Goal: Navigation & Orientation: Find specific page/section

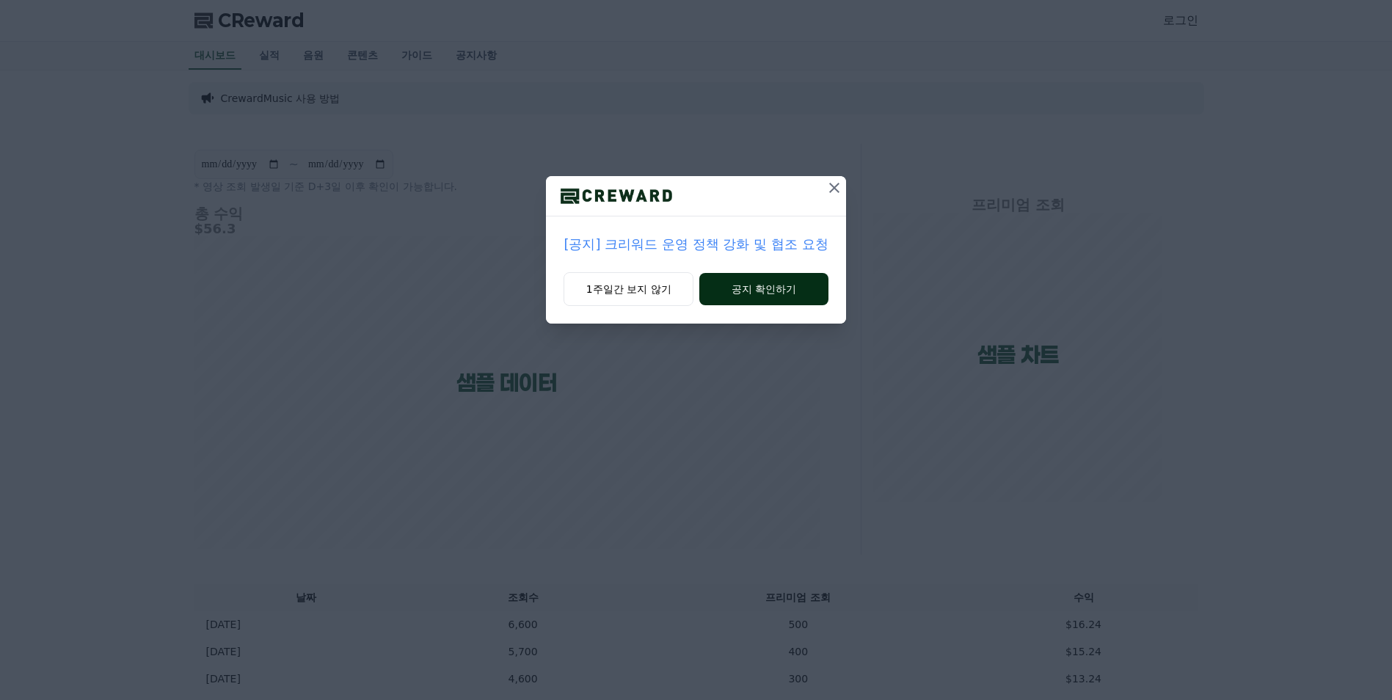
click at [739, 286] on button "공지 확인하기" at bounding box center [763, 289] width 128 height 32
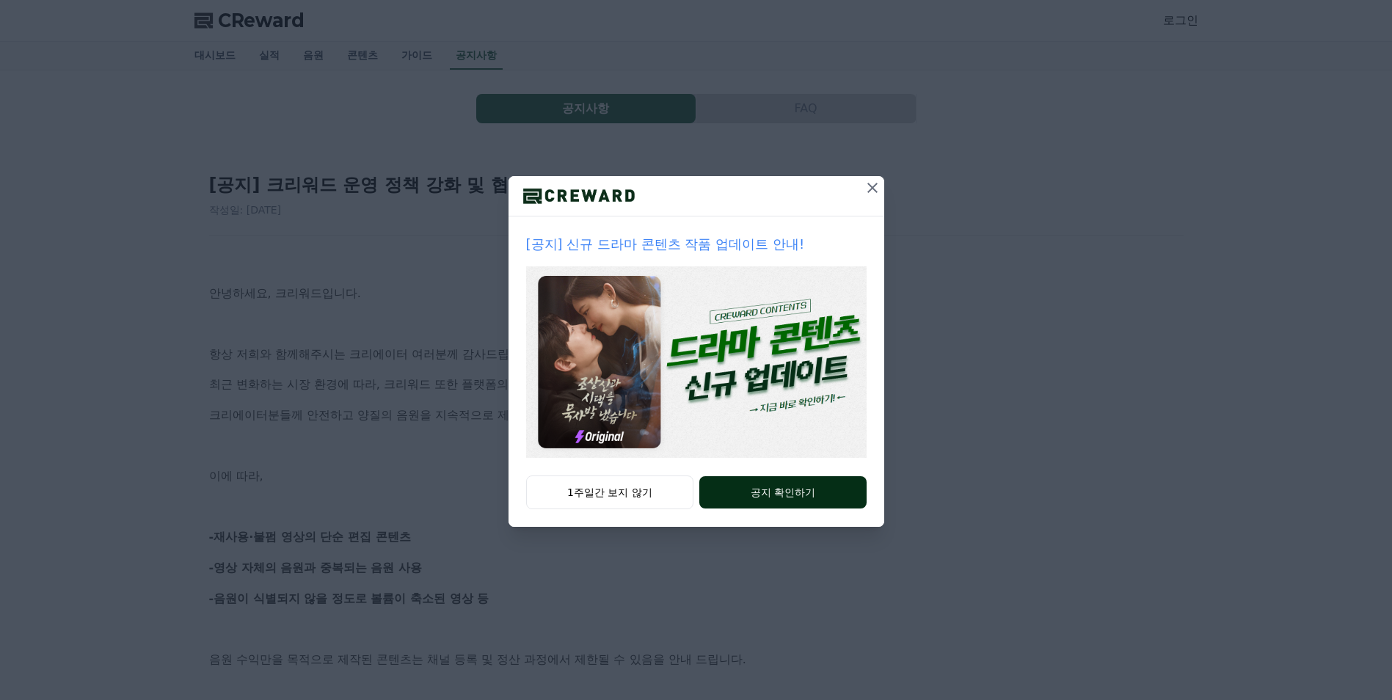
click at [773, 492] on button "공지 확인하기" at bounding box center [782, 492] width 167 height 32
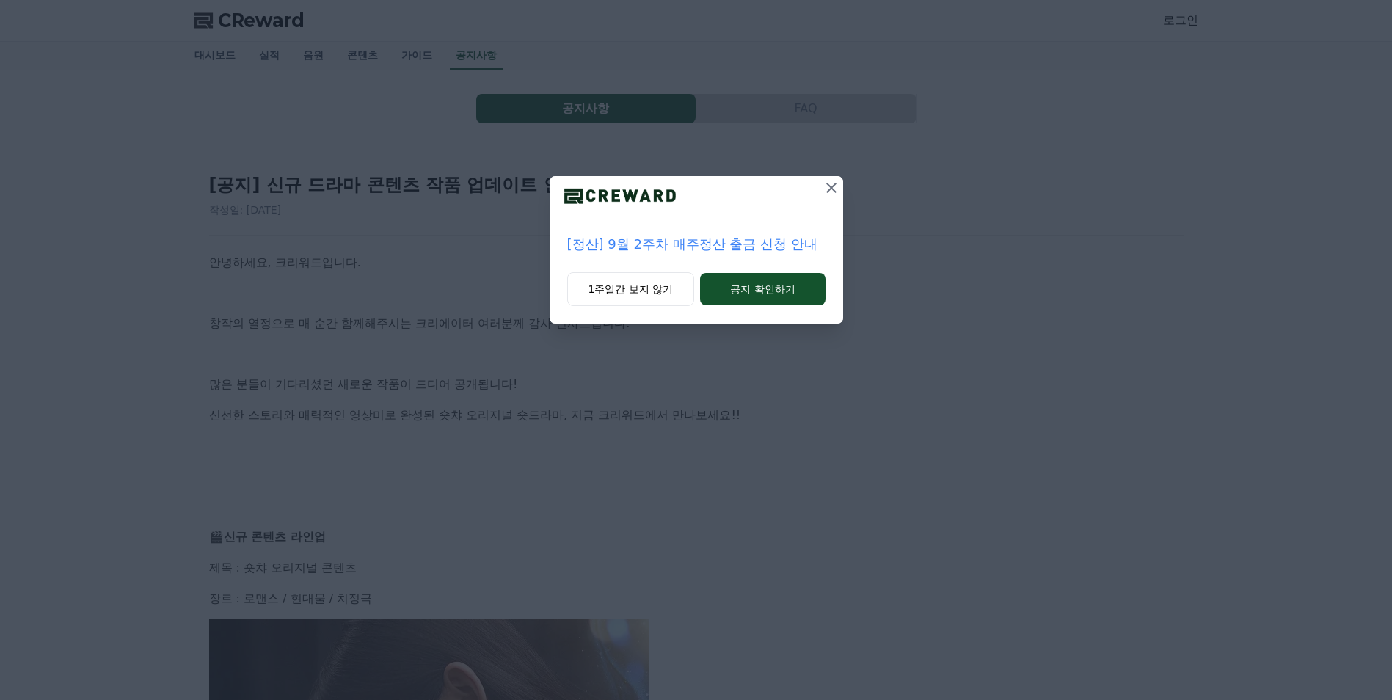
click at [831, 185] on icon at bounding box center [832, 188] width 18 height 18
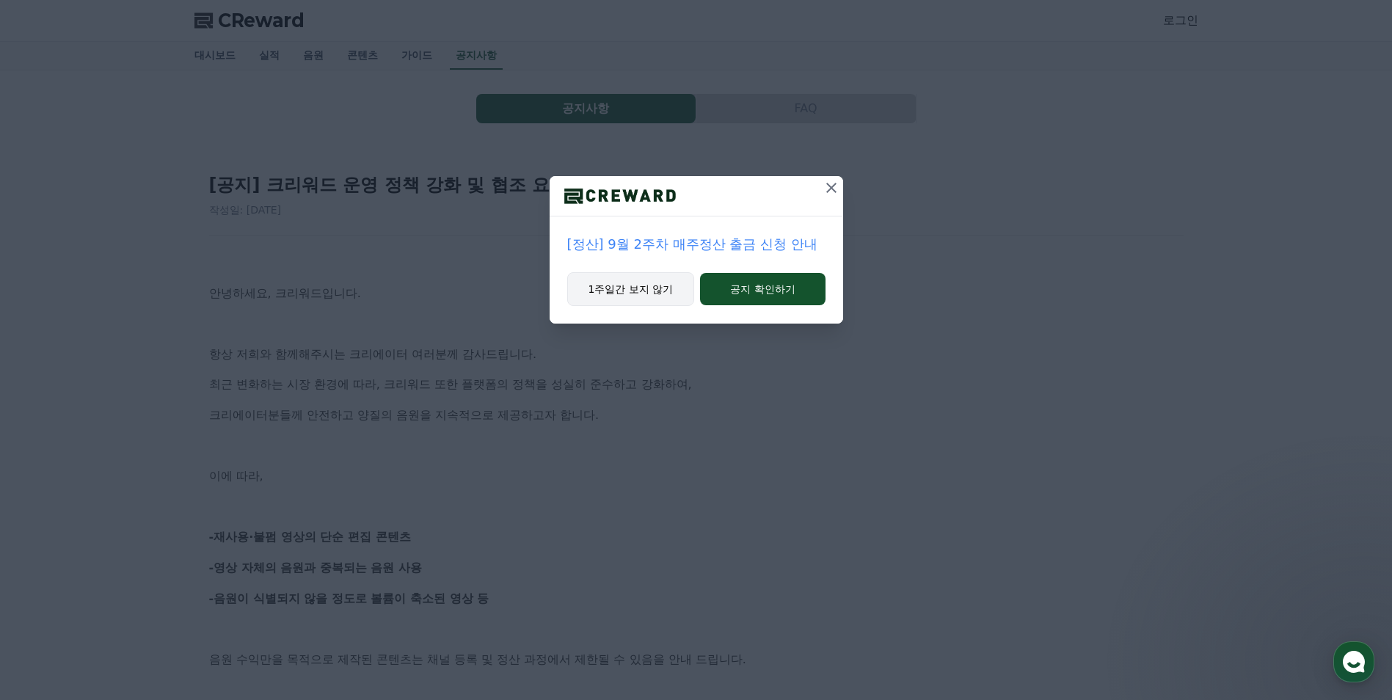
click at [655, 283] on button "1주일간 보지 않기" at bounding box center [631, 289] width 128 height 34
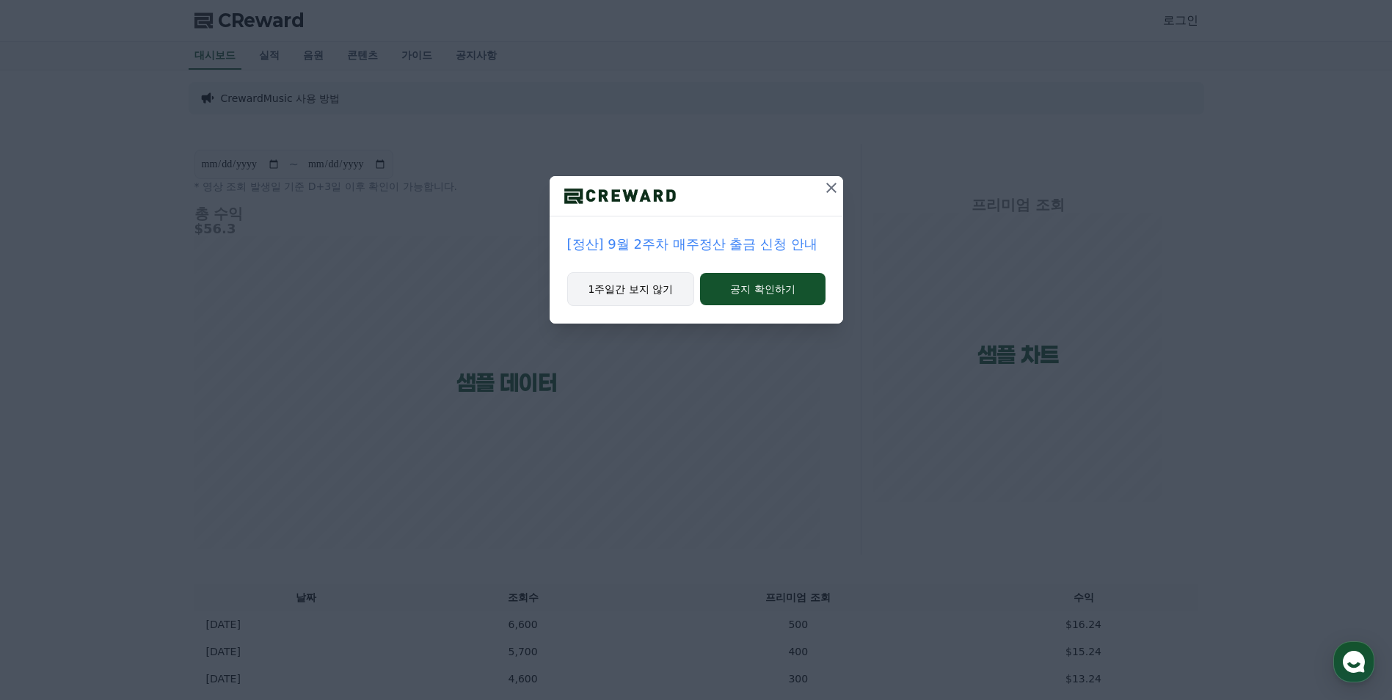
click at [650, 291] on button "1주일간 보지 않기" at bounding box center [631, 289] width 128 height 34
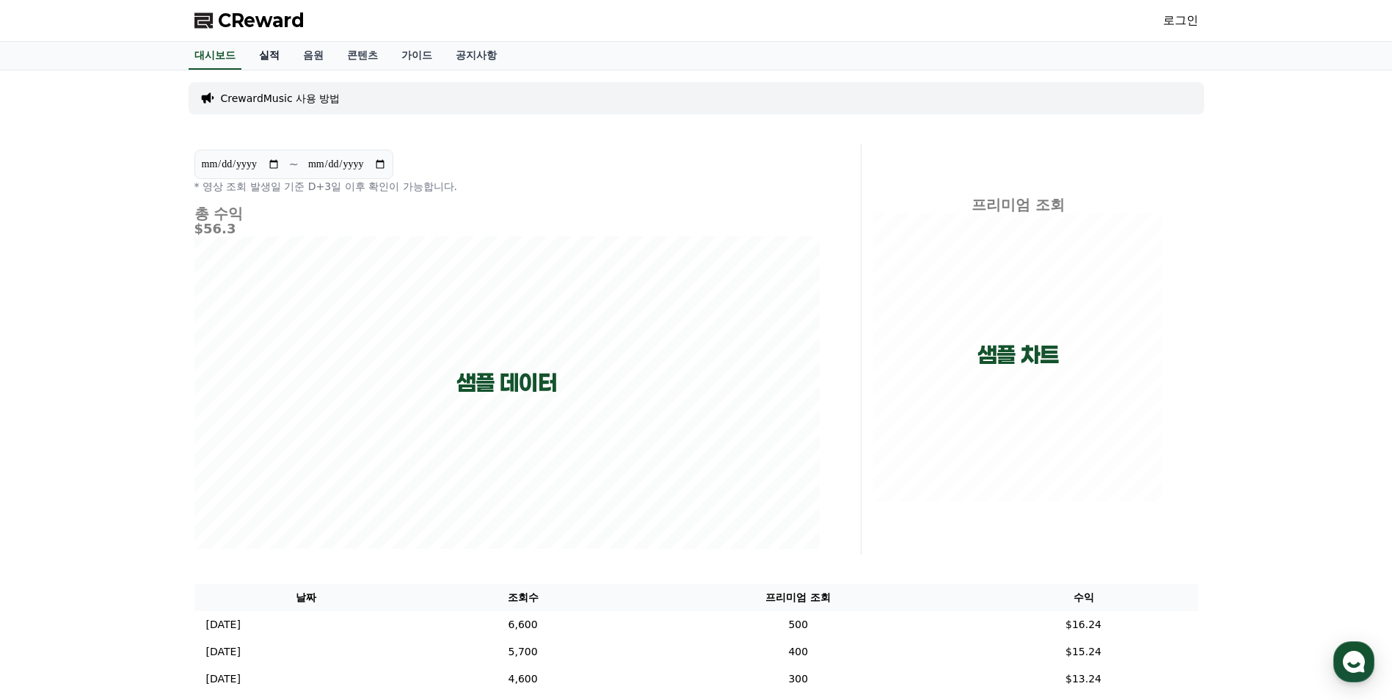
click at [272, 55] on link "실적" at bounding box center [269, 56] width 44 height 28
click at [307, 54] on link "음원" at bounding box center [313, 56] width 44 height 28
click at [352, 56] on link "콘텐츠" at bounding box center [362, 56] width 54 height 28
click at [421, 54] on link "가이드" at bounding box center [417, 56] width 54 height 28
click at [465, 56] on link "공지사항" at bounding box center [476, 56] width 65 height 28
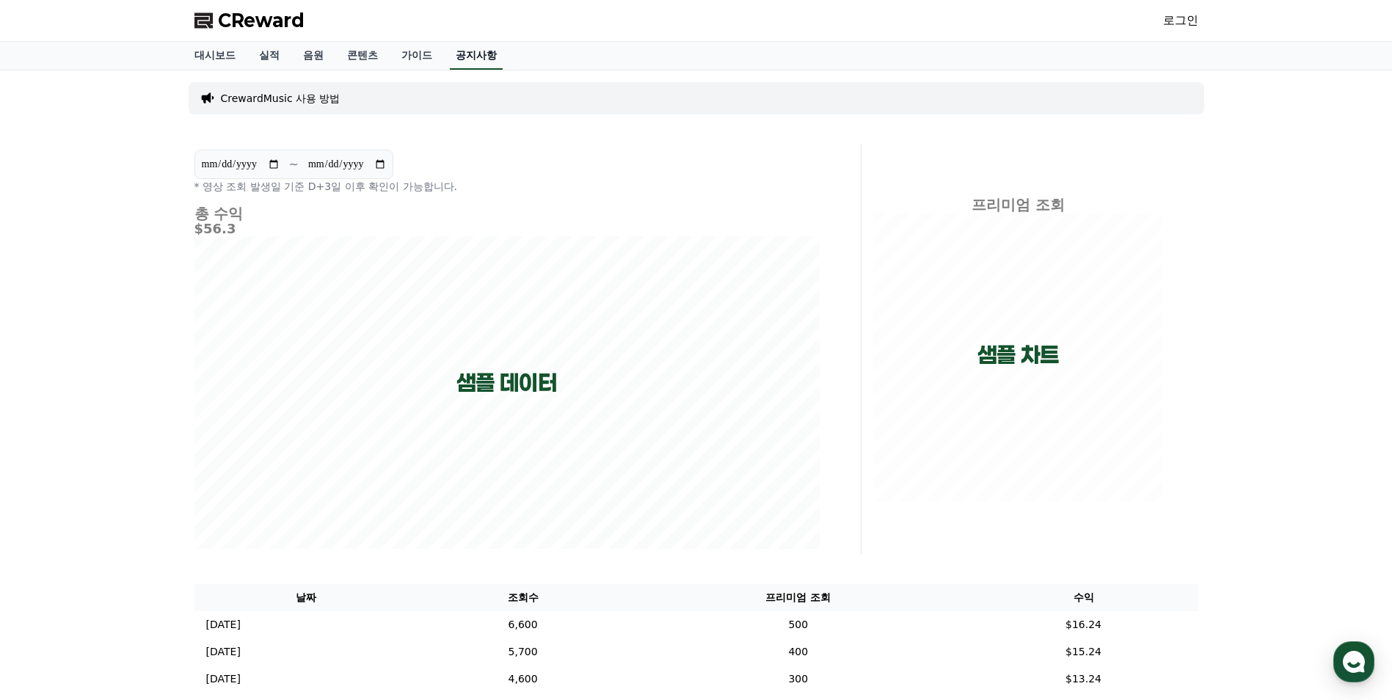
click at [469, 54] on link "공지사항" at bounding box center [476, 56] width 53 height 28
click at [421, 57] on link "가이드" at bounding box center [417, 56] width 54 height 28
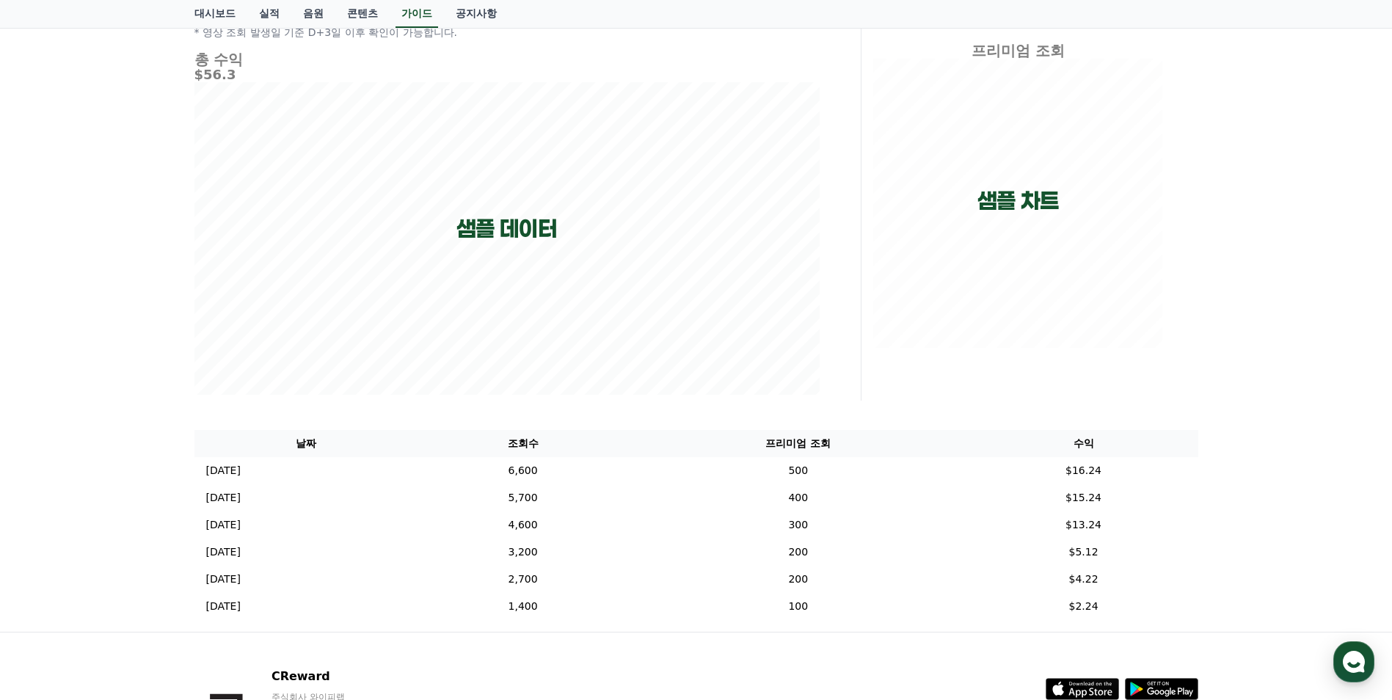
scroll to position [269, 0]
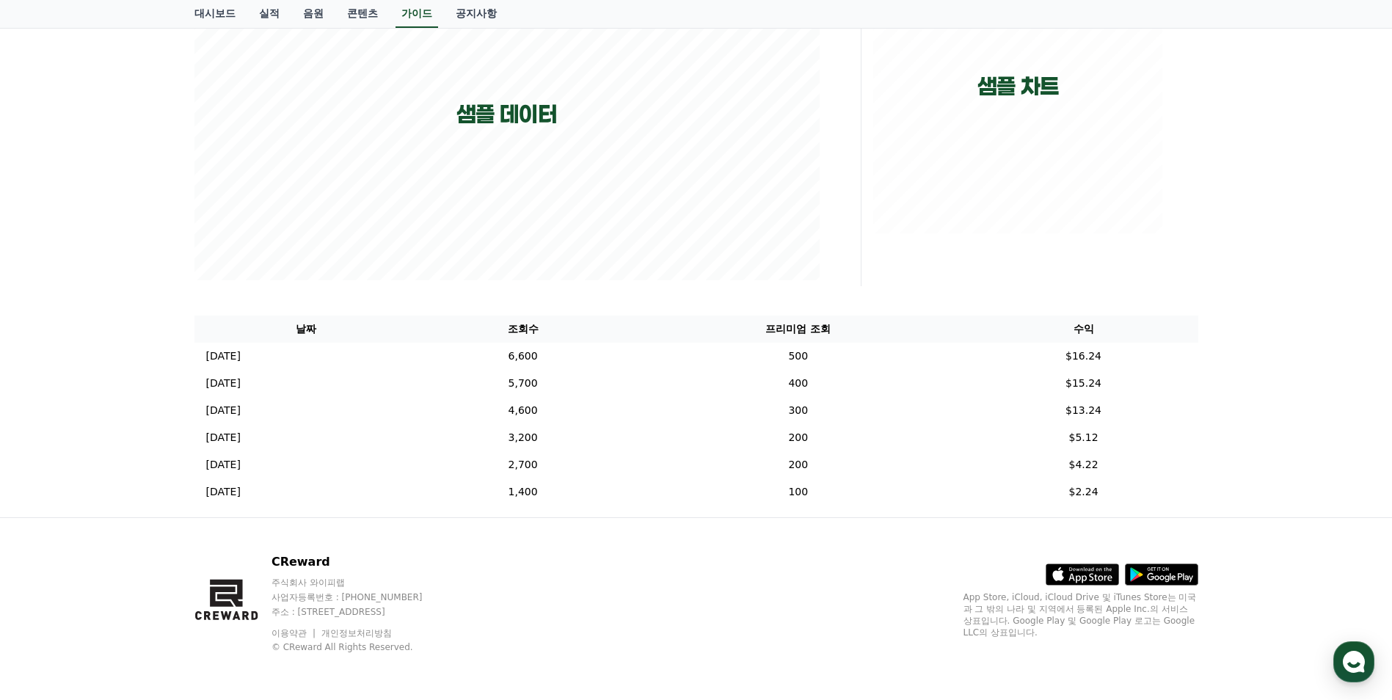
click at [230, 607] on polygon at bounding box center [223, 597] width 26 height 20
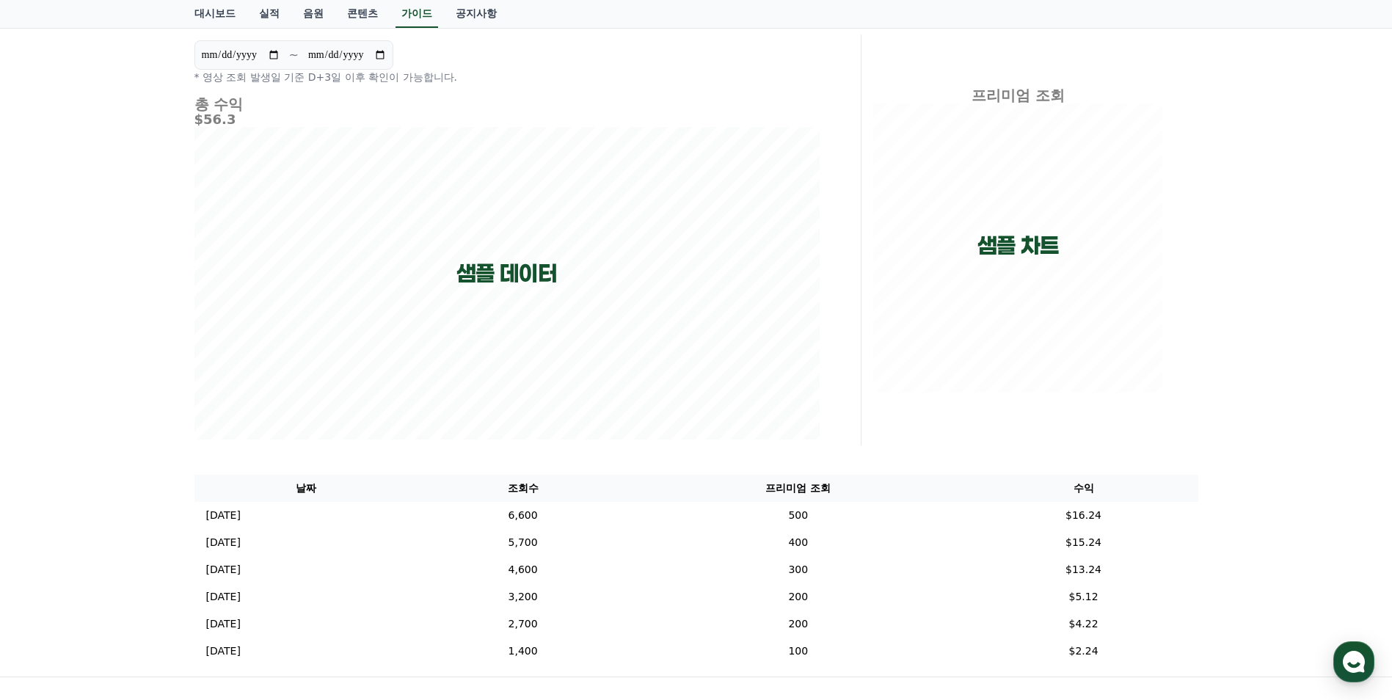
scroll to position [0, 0]
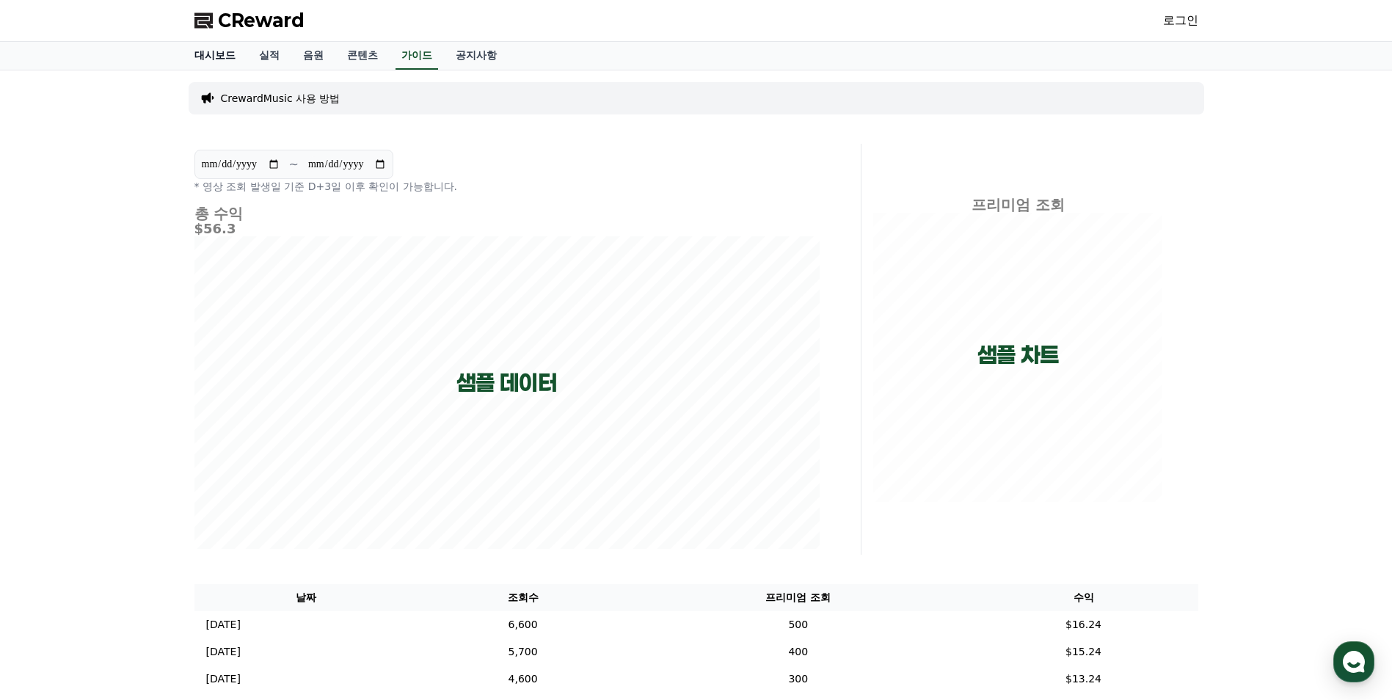
click at [218, 59] on link "대시보드" at bounding box center [215, 56] width 65 height 28
click at [239, 22] on span "CReward" at bounding box center [261, 20] width 87 height 23
click at [228, 24] on span "CReward" at bounding box center [261, 20] width 87 height 23
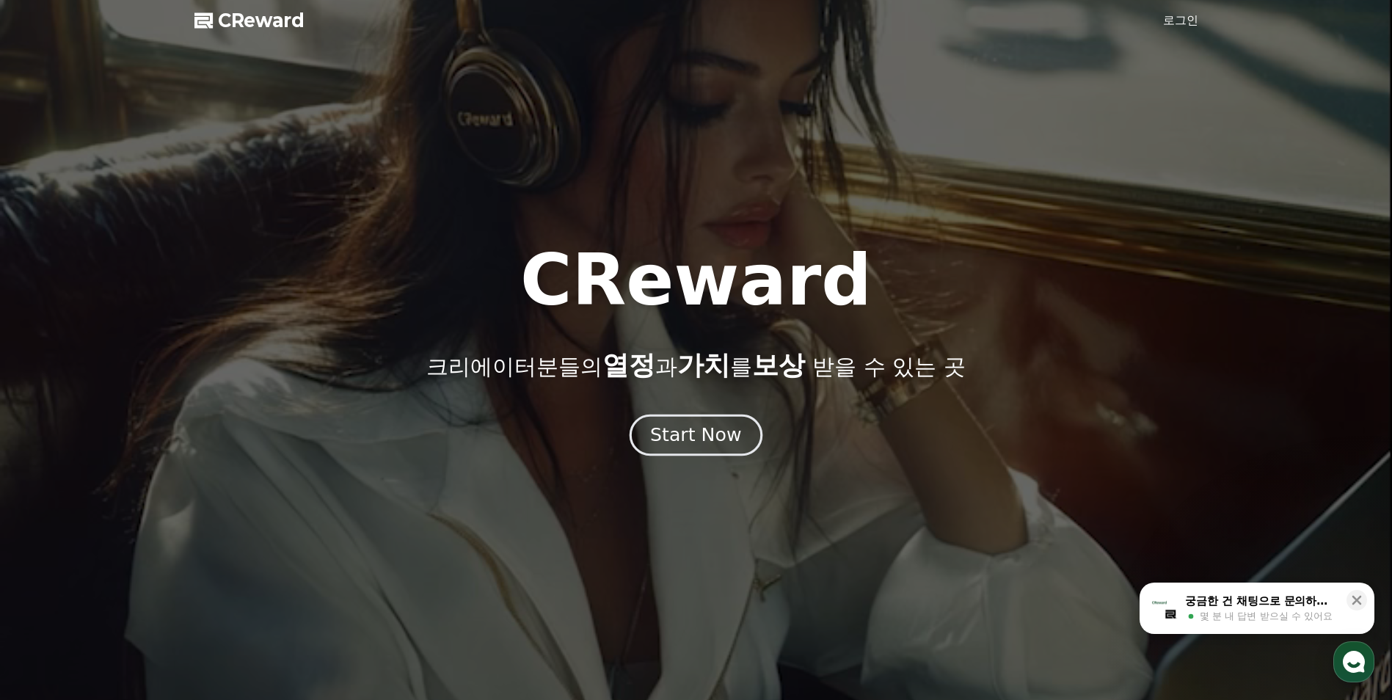
click at [702, 448] on button "Start Now" at bounding box center [696, 436] width 133 height 42
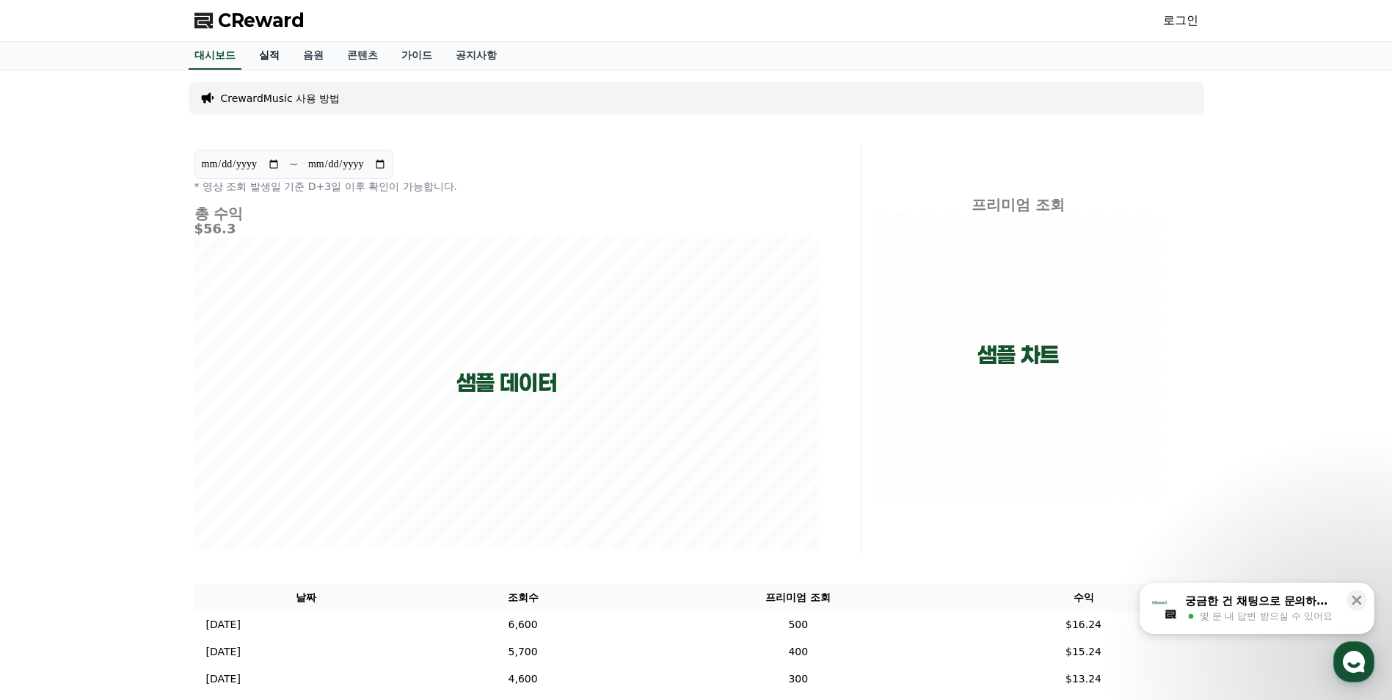
click at [274, 57] on link "실적" at bounding box center [269, 56] width 44 height 28
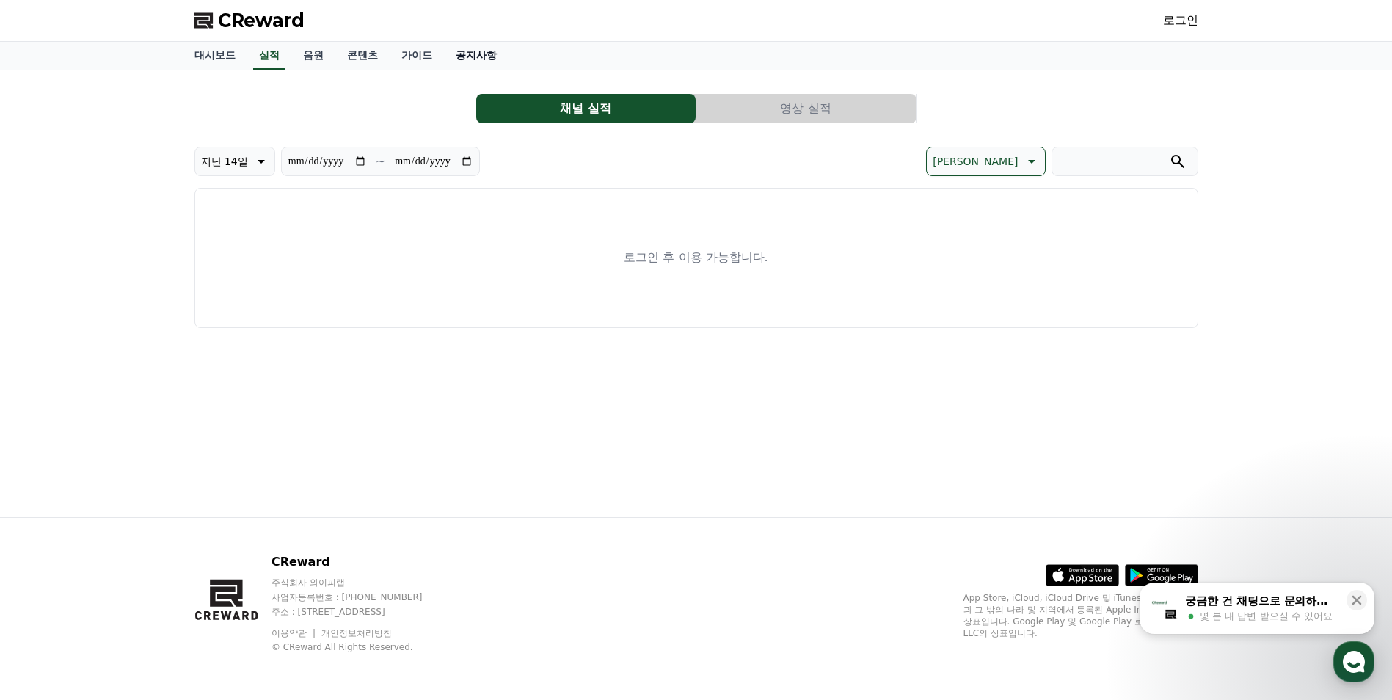
click at [464, 57] on link "공지사항" at bounding box center [476, 56] width 65 height 28
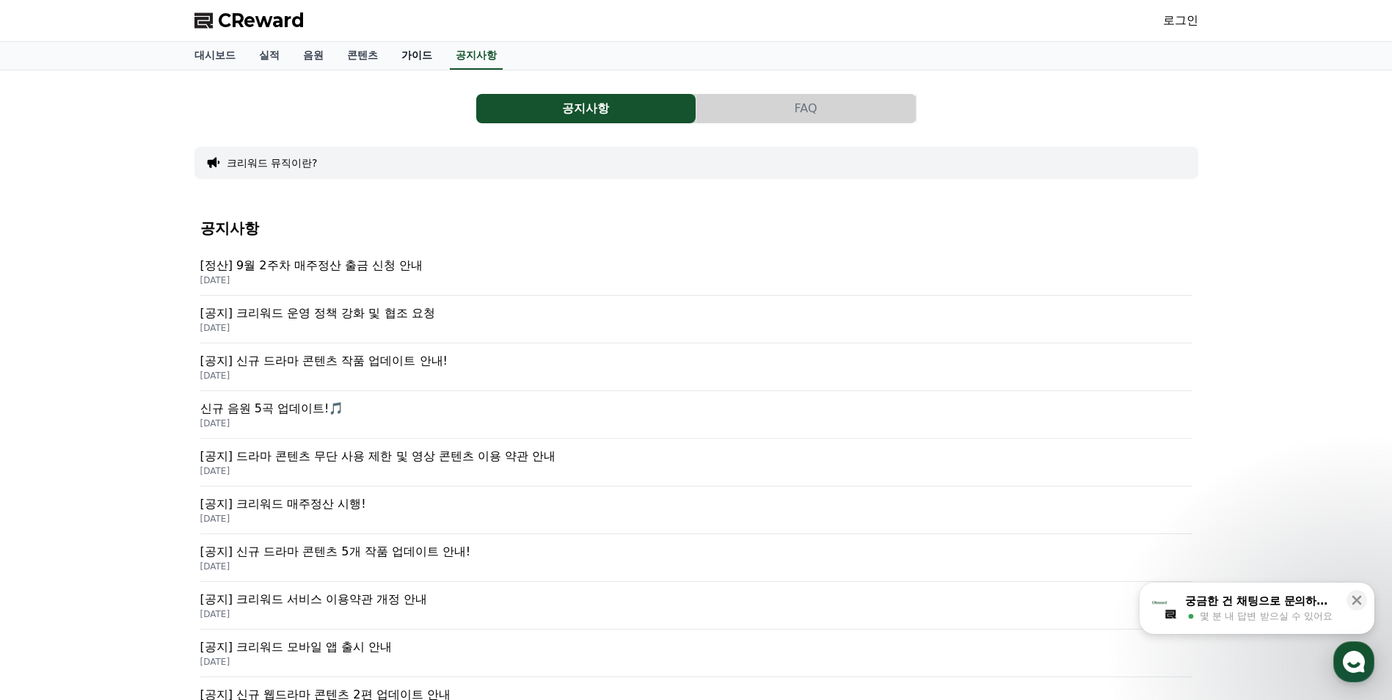
click at [420, 54] on link "가이드" at bounding box center [417, 56] width 54 height 28
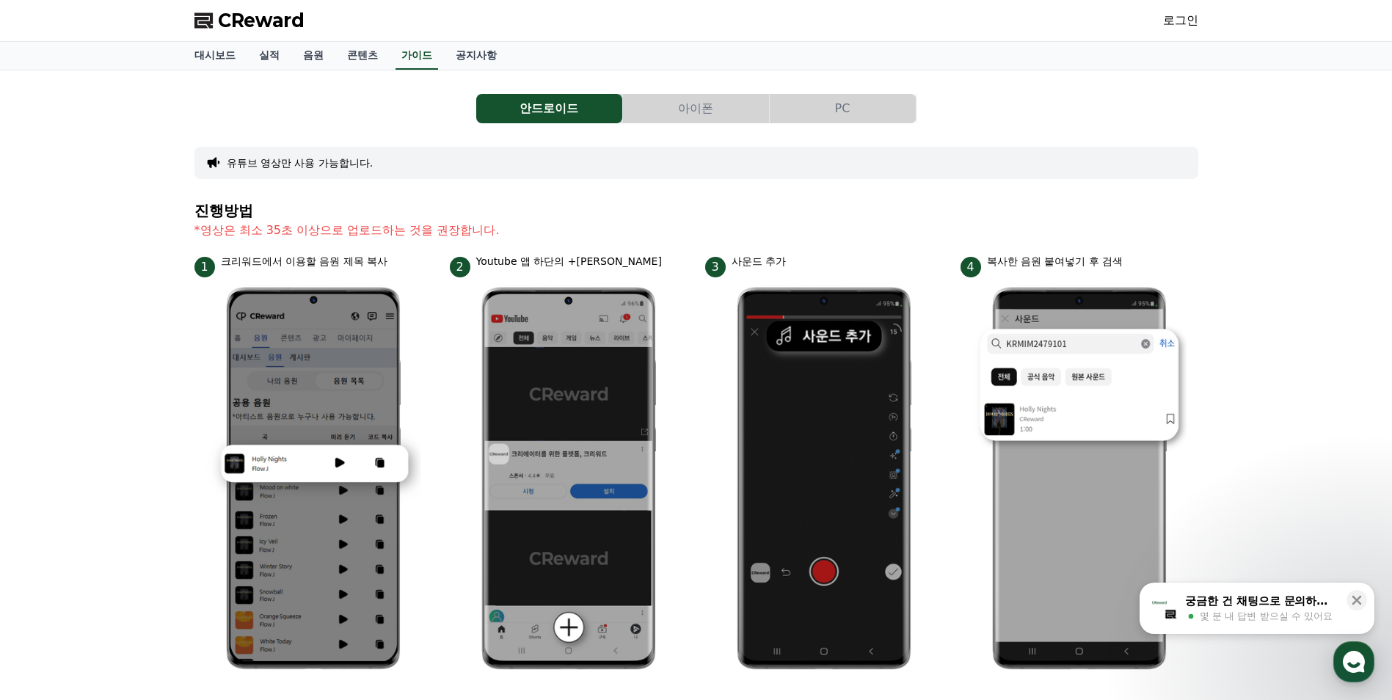
click at [1186, 21] on link "로그인" at bounding box center [1180, 21] width 35 height 18
